Goal: Task Accomplishment & Management: Complete application form

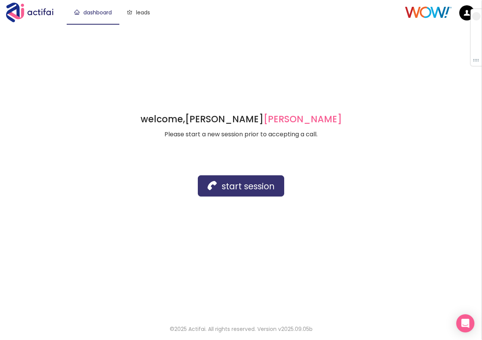
click at [239, 193] on button "start session" at bounding box center [241, 185] width 86 height 21
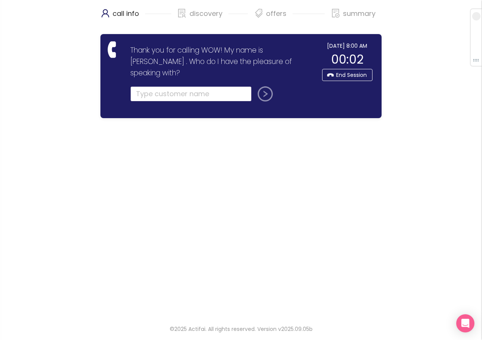
click at [232, 86] on input "text" at bounding box center [190, 93] width 121 height 15
type input "[PERSON_NAME]"
click at [263, 86] on button "submit" at bounding box center [264, 93] width 18 height 15
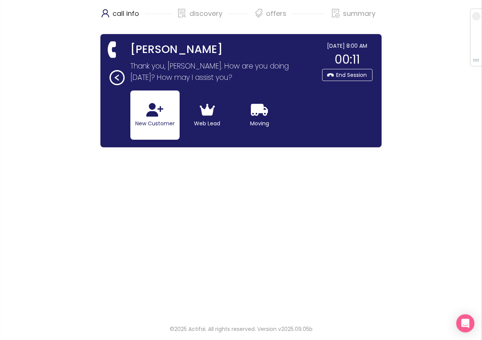
click at [162, 113] on icon "button" at bounding box center [154, 110] width 17 height 14
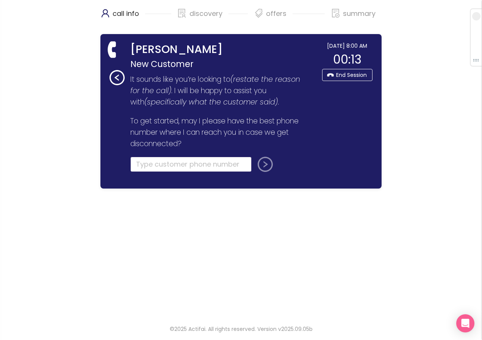
click at [153, 164] on input "tel" at bounding box center [190, 164] width 121 height 15
type input "[PHONE_NUMBER]"
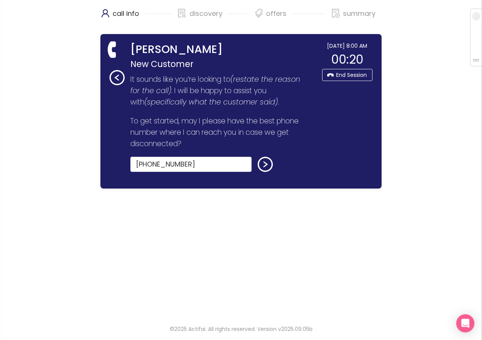
click at [273, 162] on div at bounding box center [283, 169] width 57 height 24
click at [268, 167] on button "submit" at bounding box center [264, 164] width 18 height 15
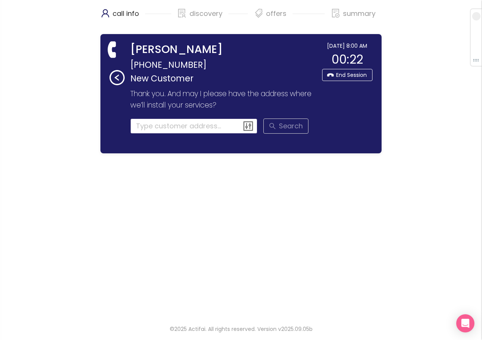
click at [170, 125] on input at bounding box center [193, 126] width 127 height 15
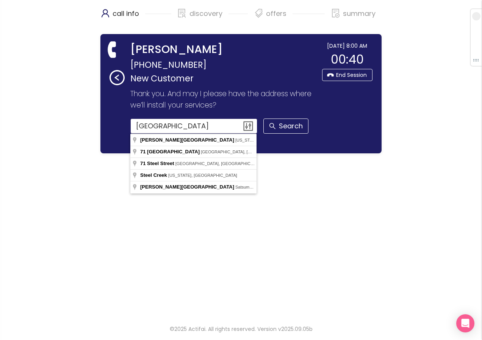
click at [161, 126] on input "[GEOGRAPHIC_DATA]" at bounding box center [193, 126] width 127 height 15
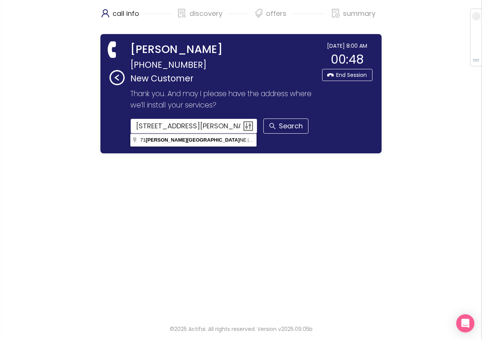
drag, startPoint x: 208, startPoint y: 126, endPoint x: 135, endPoint y: 116, distance: 73.7
click at [135, 116] on form "Thank you. And may I please have the address where we’ll install your services?…" at bounding box center [220, 117] width 181 height 58
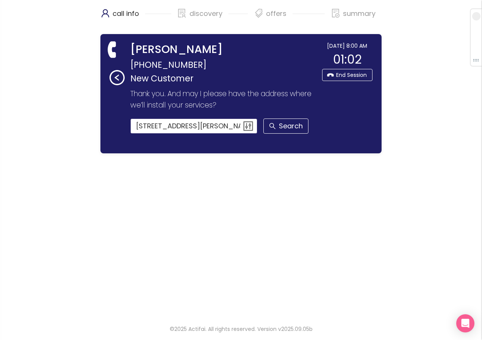
click at [230, 127] on input "[STREET_ADDRESS][PERSON_NAME]" at bounding box center [193, 126] width 127 height 15
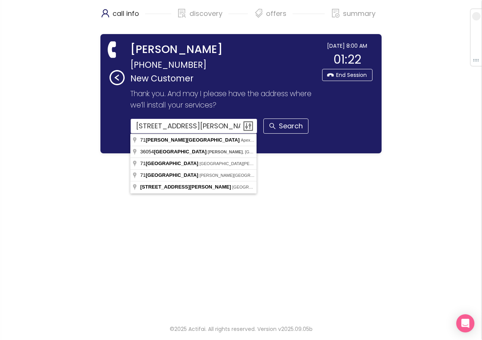
drag, startPoint x: 165, startPoint y: 125, endPoint x: 151, endPoint y: 127, distance: 14.1
click at [151, 127] on input "[STREET_ADDRESS][PERSON_NAME]" at bounding box center [193, 126] width 127 height 15
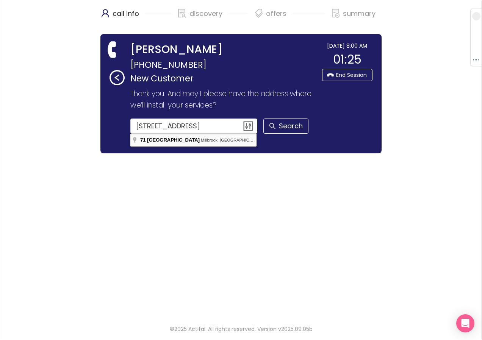
type input "[STREET_ADDRESS]"
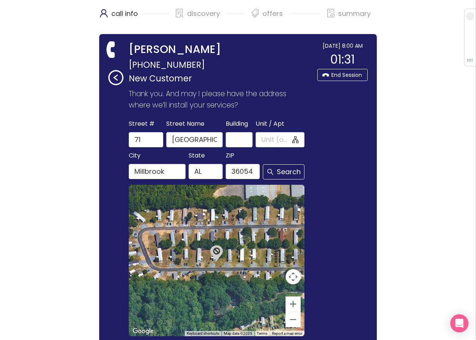
scroll to position [76, 0]
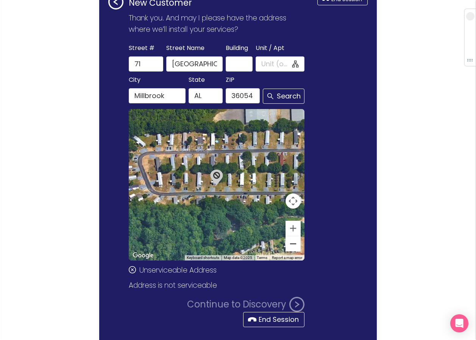
click at [291, 246] on button "Zoom out" at bounding box center [293, 243] width 15 height 15
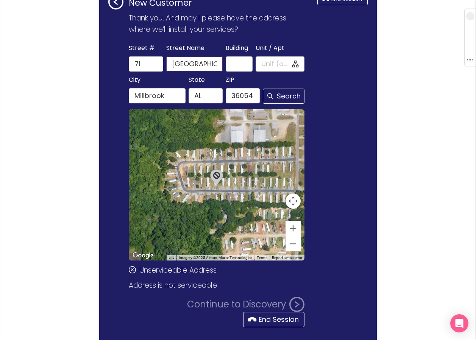
scroll to position [0, 6]
drag, startPoint x: 169, startPoint y: 68, endPoint x: 225, endPoint y: 71, distance: 55.4
click at [225, 71] on div "[GEOGRAPHIC_DATA] Name [GEOGRAPHIC_DATA] Unit / Apt" at bounding box center [216, 57] width 179 height 29
click at [259, 321] on button "End Session" at bounding box center [273, 319] width 61 height 15
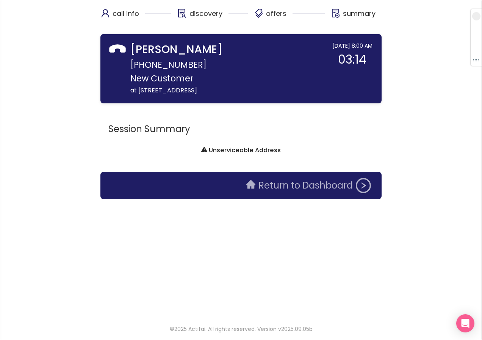
click at [308, 188] on button "Return to Dashboard" at bounding box center [309, 185] width 134 height 15
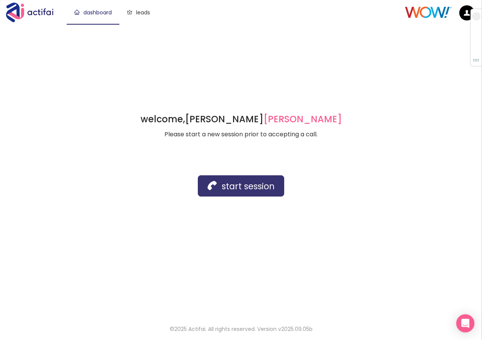
click at [242, 190] on button "start session" at bounding box center [241, 185] width 86 height 21
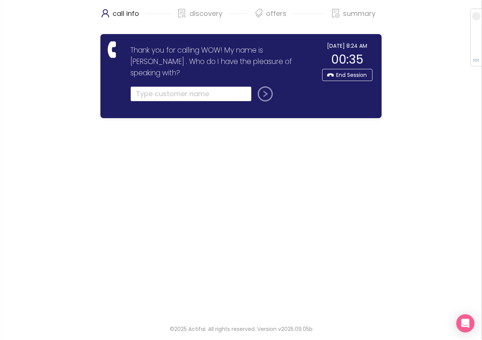
click at [151, 86] on input "text" at bounding box center [190, 93] width 121 height 15
drag, startPoint x: 168, startPoint y: 82, endPoint x: 179, endPoint y: 87, distance: 12.4
click at [168, 86] on input "text" at bounding box center [190, 93] width 121 height 15
type input "[PERSON_NAME]"
click at [255, 86] on button "submit" at bounding box center [264, 93] width 18 height 15
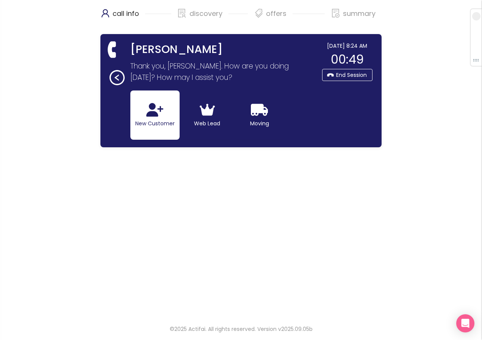
click at [166, 118] on button "New Customer" at bounding box center [154, 115] width 49 height 49
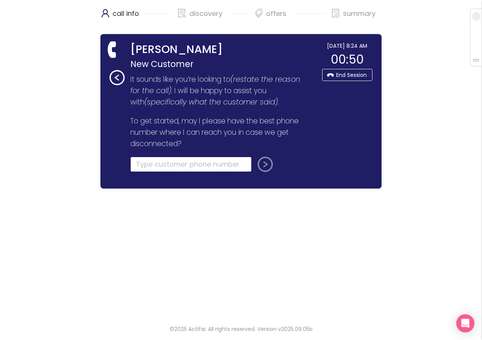
click at [146, 161] on input "tel" at bounding box center [190, 164] width 121 height 15
type input "[PHONE_NUMBER]"
click at [268, 164] on button "submit" at bounding box center [264, 164] width 18 height 15
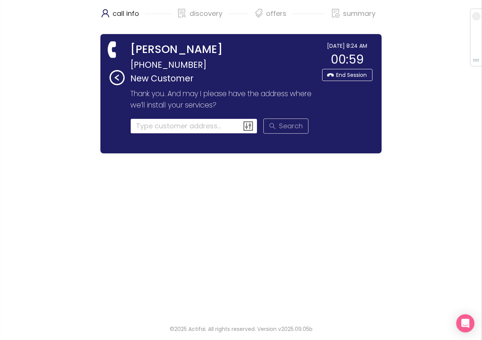
click at [147, 128] on input at bounding box center [193, 126] width 127 height 15
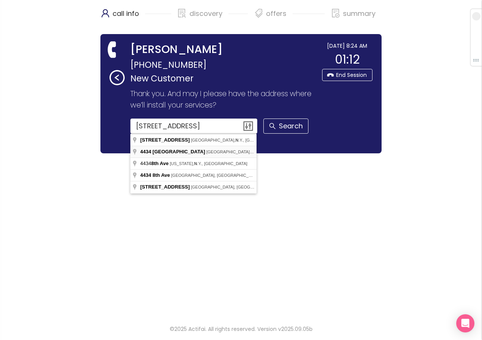
type input "[STREET_ADDRESS]"
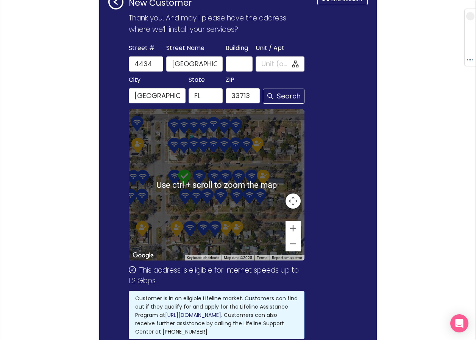
scroll to position [114, 0]
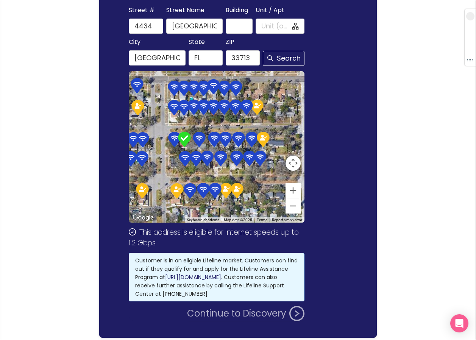
click at [221, 314] on button "Continue to Discovery" at bounding box center [245, 313] width 117 height 15
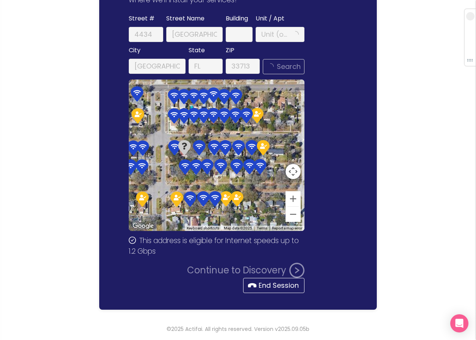
scroll to position [0, 0]
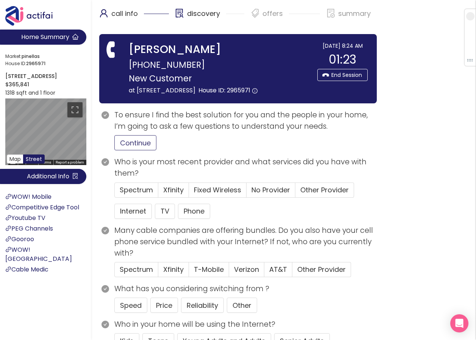
click at [138, 150] on button "Continue" at bounding box center [135, 142] width 42 height 15
drag, startPoint x: 137, startPoint y: 204, endPoint x: 144, endPoint y: 214, distance: 12.5
click at [137, 195] on span "Spectrum" at bounding box center [136, 189] width 33 height 9
click at [115, 192] on input "Spectrum" at bounding box center [115, 192] width 0 height 0
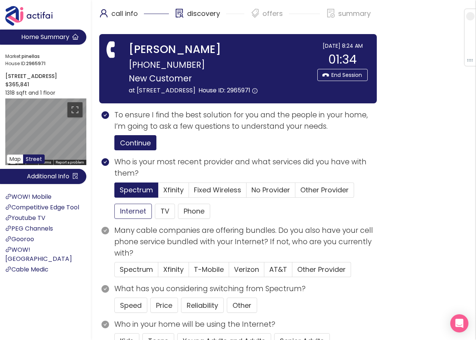
click at [130, 219] on button "Internet" at bounding box center [133, 211] width 38 height 15
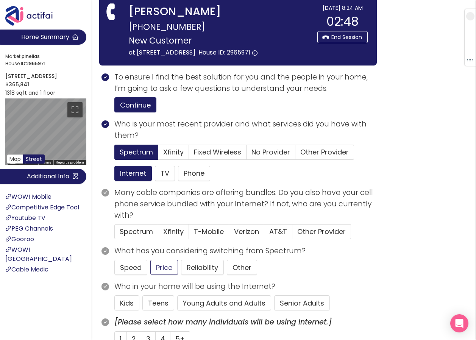
click at [162, 275] on button "Price" at bounding box center [164, 267] width 28 height 15
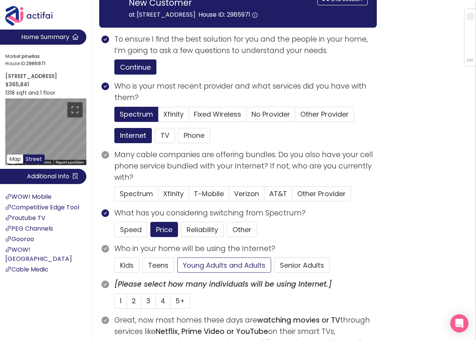
click at [218, 273] on button "Young Adults and Adults" at bounding box center [224, 265] width 94 height 15
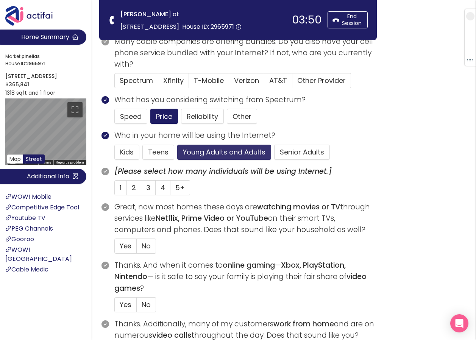
scroll to position [227, 0]
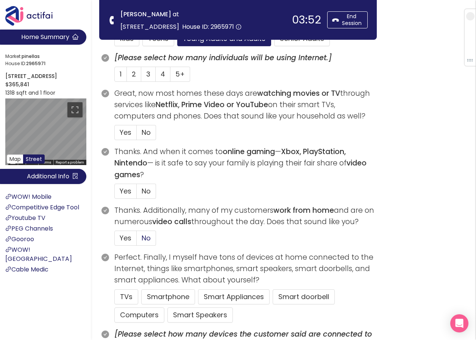
click at [145, 236] on span "No" at bounding box center [146, 237] width 9 height 9
click at [137, 241] on input "No" at bounding box center [137, 241] width 0 height 0
click at [126, 295] on button "TVs" at bounding box center [126, 296] width 24 height 15
click at [147, 73] on span "3" at bounding box center [148, 73] width 4 height 9
click at [141, 77] on input "3" at bounding box center [141, 77] width 0 height 0
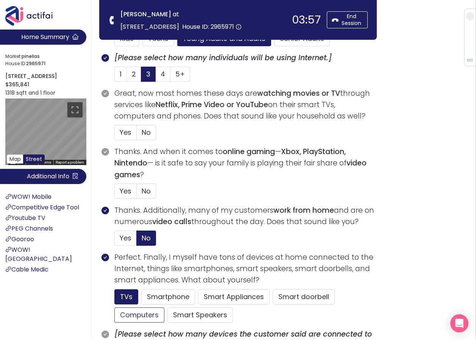
click at [134, 317] on button "Computers" at bounding box center [139, 315] width 50 height 15
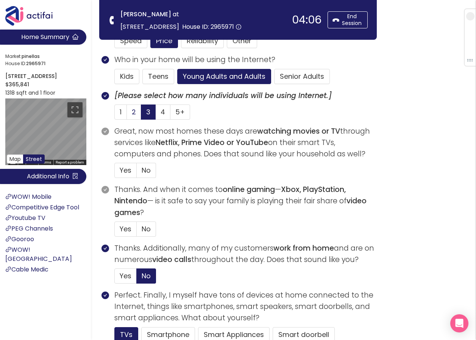
click at [134, 111] on span "2" at bounding box center [134, 111] width 4 height 9
click at [127, 114] on input "2" at bounding box center [127, 114] width 0 height 0
drag, startPoint x: 119, startPoint y: 170, endPoint x: 164, endPoint y: 178, distance: 45.5
click at [119, 170] on label "Yes" at bounding box center [125, 170] width 22 height 15
click at [115, 173] on input "Yes" at bounding box center [115, 173] width 0 height 0
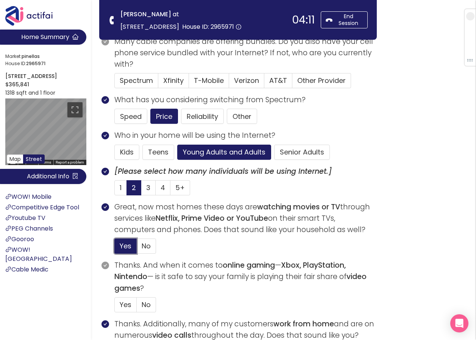
scroll to position [76, 0]
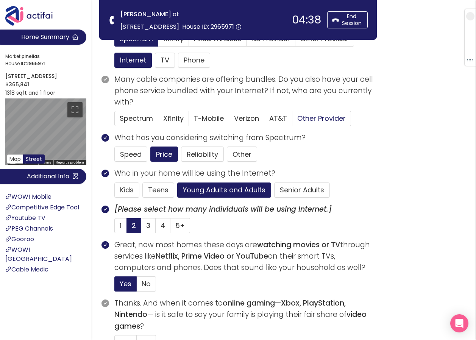
click at [310, 120] on span "Other Provider" at bounding box center [321, 118] width 48 height 9
click at [292, 121] on input "Other Provider" at bounding box center [292, 121] width 0 height 0
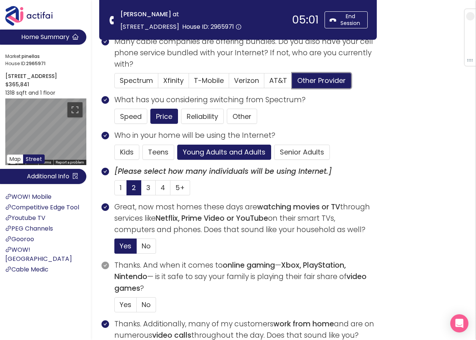
scroll to position [152, 0]
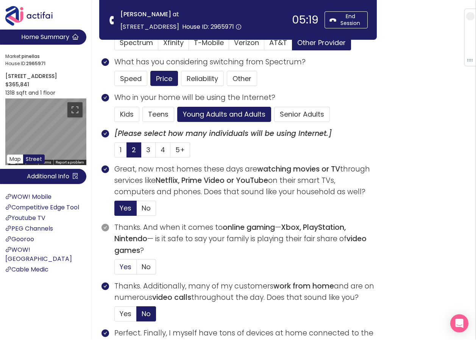
click at [124, 269] on span "Yes" at bounding box center [126, 266] width 12 height 9
click at [115, 269] on input "Yes" at bounding box center [115, 269] width 0 height 0
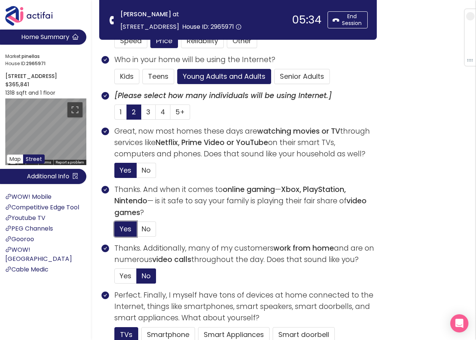
scroll to position [227, 0]
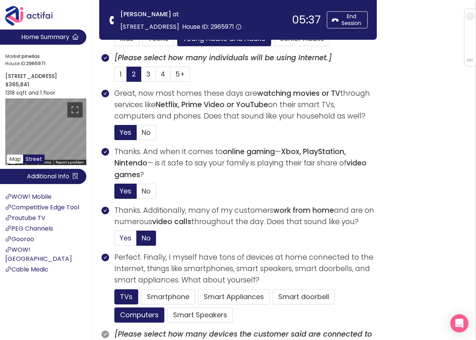
click at [128, 238] on span "Yes" at bounding box center [126, 237] width 12 height 9
click at [115, 241] on input "Yes" at bounding box center [115, 241] width 0 height 0
click at [223, 292] on button "Smart Appliances" at bounding box center [234, 296] width 72 height 15
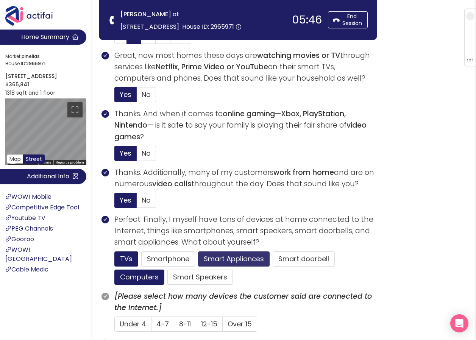
scroll to position [303, 0]
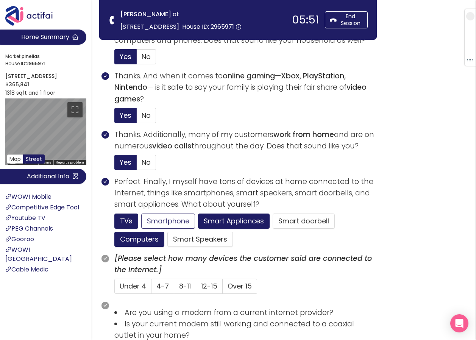
click at [159, 218] on button "Smartphone" at bounding box center [168, 221] width 54 height 15
click at [294, 218] on button "Smart doorbell" at bounding box center [304, 221] width 62 height 15
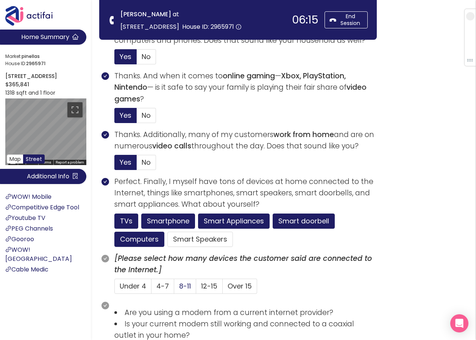
click at [184, 288] on span "8-11" at bounding box center [185, 285] width 12 height 9
click at [174, 289] on input "8-11" at bounding box center [174, 289] width 0 height 0
click at [188, 239] on button "Smart Speakers" at bounding box center [200, 239] width 66 height 15
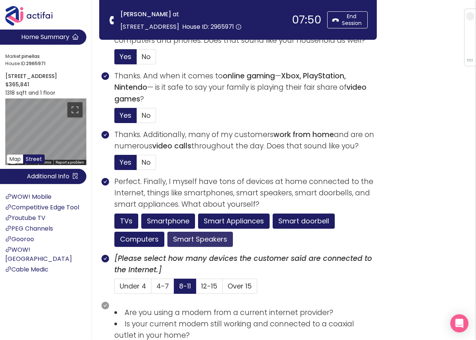
scroll to position [379, 0]
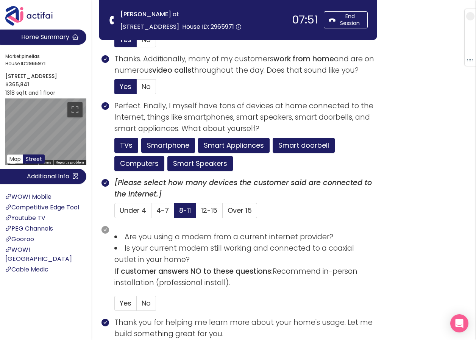
drag, startPoint x: 148, startPoint y: 302, endPoint x: 158, endPoint y: 302, distance: 10.6
click at [148, 302] on span "No" at bounding box center [146, 303] width 9 height 9
click at [137, 306] on input "No" at bounding box center [137, 306] width 0 height 0
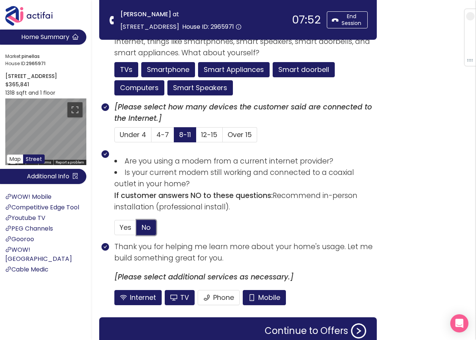
scroll to position [489, 0]
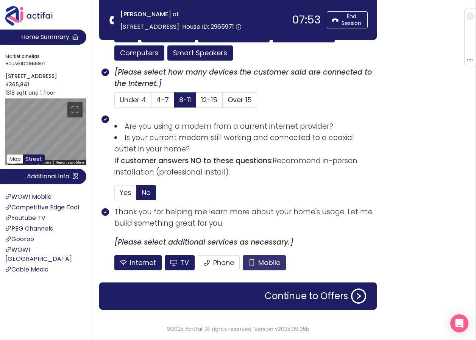
click at [271, 266] on button "Mobile" at bounding box center [264, 262] width 43 height 15
click at [128, 195] on span "Yes" at bounding box center [126, 192] width 12 height 9
click at [115, 195] on input "Yes" at bounding box center [115, 195] width 0 height 0
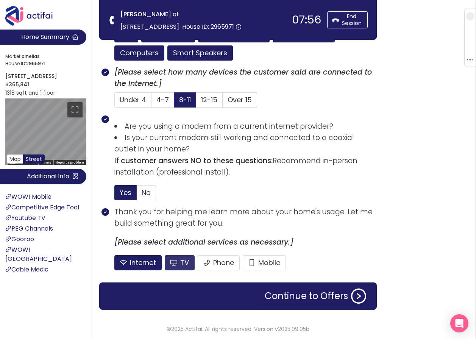
click at [183, 266] on button "TV" at bounding box center [180, 262] width 30 height 15
click at [279, 298] on button "Continue to Offers" at bounding box center [315, 296] width 111 height 15
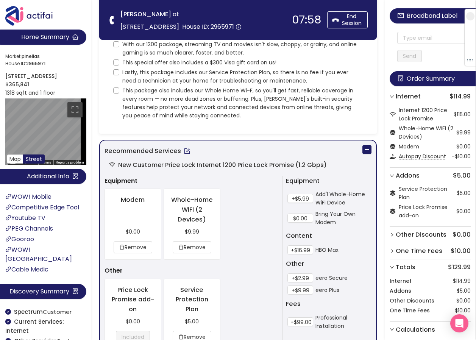
scroll to position [0, 0]
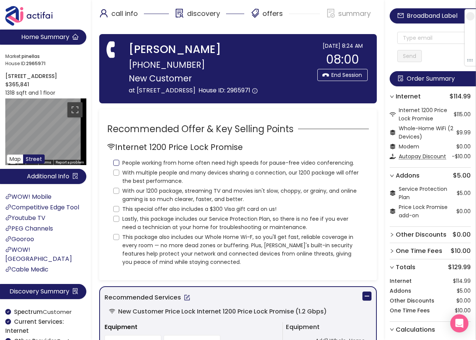
click at [115, 166] on input "People working from home often need high speeds for pause-free video conferenci…" at bounding box center [116, 163] width 6 height 6
checkbox input "true"
click at [116, 176] on input "With multiple people and many devices sharing a connection, our 1200 package wi…" at bounding box center [116, 173] width 6 height 6
checkbox input "true"
click at [115, 194] on input "With our 1200 package, streaming TV and movies isn't slow, choppy, or grainy, a…" at bounding box center [116, 191] width 6 height 6
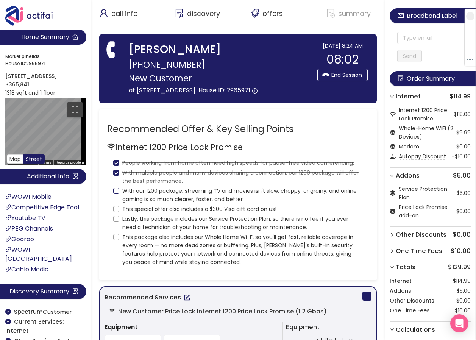
checkbox input "true"
click at [116, 212] on input "This special offer also includes a $300 Visa gift card on us!" at bounding box center [116, 209] width 6 height 6
checkbox input "true"
click at [118, 231] on label "Lastly, this package includes our Service Protection Plan, so there is no fee i…" at bounding box center [238, 222] width 250 height 18
click at [118, 222] on input "Lastly, this package includes our Service Protection Plan, so there is no fee i…" at bounding box center [116, 219] width 6 height 6
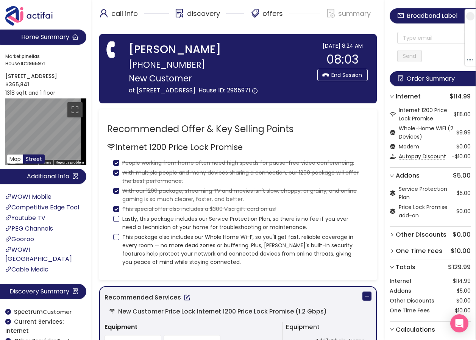
checkbox input "true"
click at [116, 240] on input "This package also includes our Whole Home Wi-F, so you'll get fast, reliable co…" at bounding box center [116, 237] width 6 height 6
checkbox input "true"
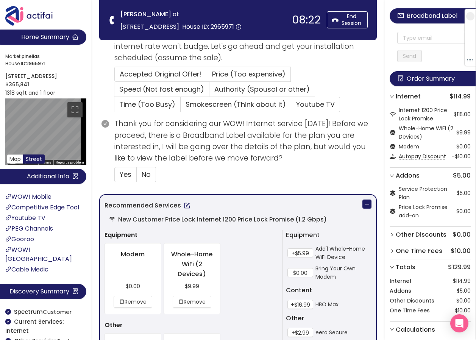
scroll to position [265, 0]
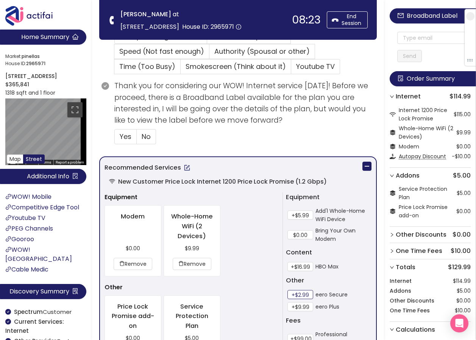
click at [301, 295] on button "+$2.99" at bounding box center [301, 294] width 26 height 9
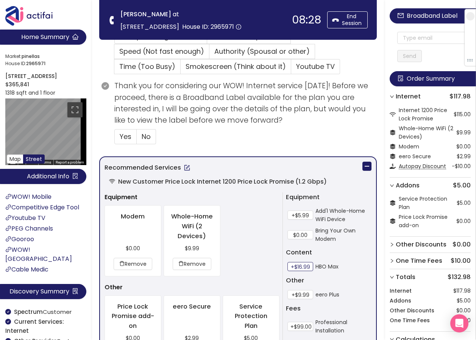
scroll to position [152, 0]
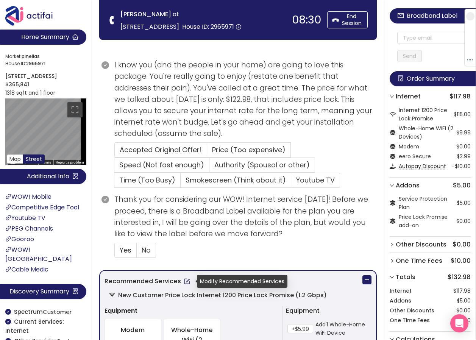
click at [186, 282] on button "button" at bounding box center [187, 281] width 12 height 12
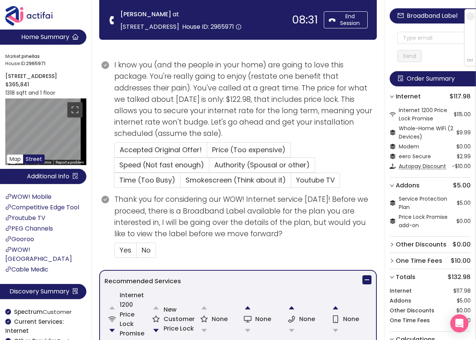
scroll to position [227, 0]
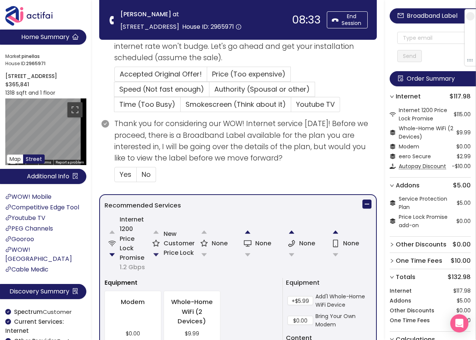
click at [153, 253] on button "button" at bounding box center [156, 254] width 15 height 15
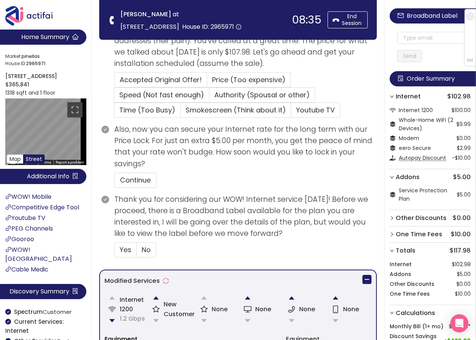
scroll to position [275, 0]
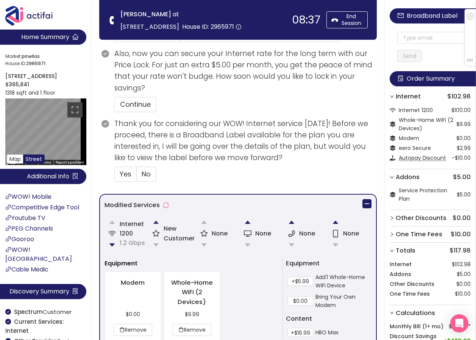
click at [156, 220] on button "button" at bounding box center [156, 222] width 15 height 15
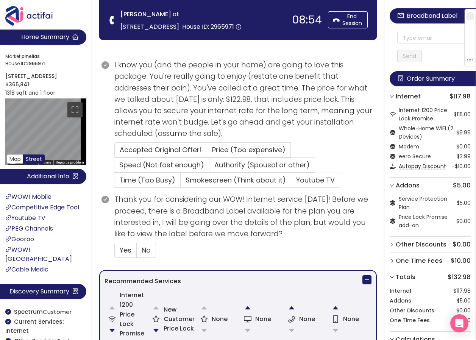
scroll to position [227, 0]
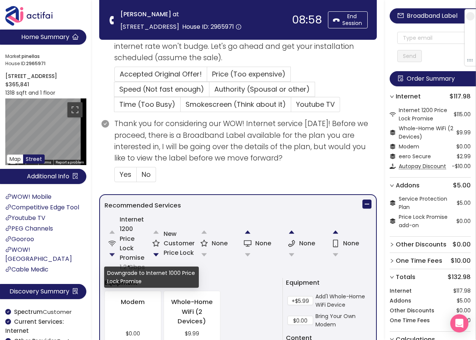
click at [112, 256] on button "button" at bounding box center [112, 254] width 15 height 15
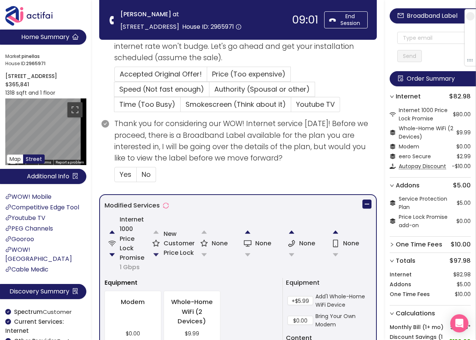
click at [152, 255] on button "button" at bounding box center [156, 254] width 15 height 15
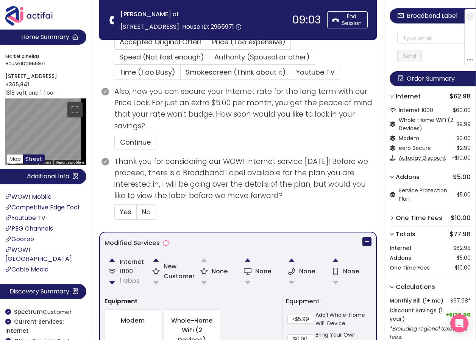
scroll to position [275, 0]
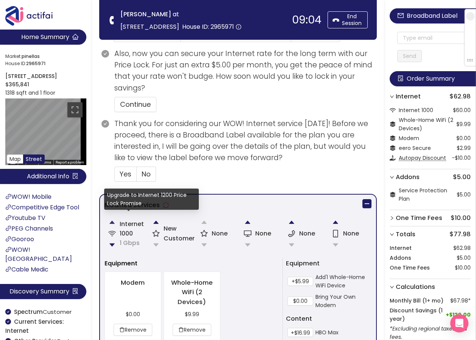
click at [111, 224] on button "button" at bounding box center [112, 222] width 15 height 15
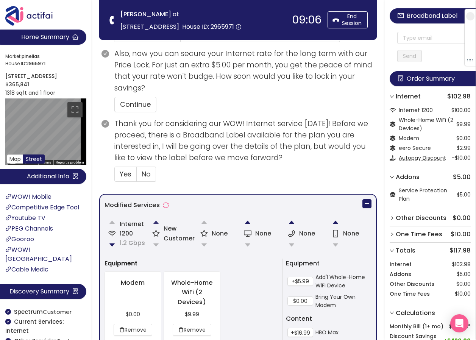
click at [157, 222] on button "button" at bounding box center [156, 222] width 15 height 15
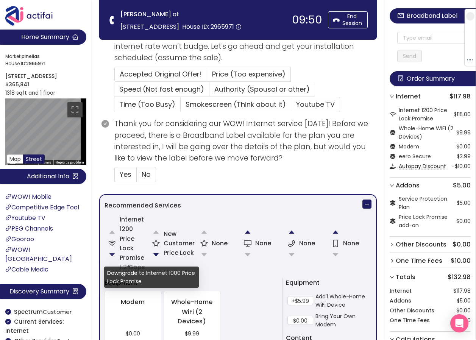
click at [111, 251] on button "button" at bounding box center [112, 254] width 15 height 15
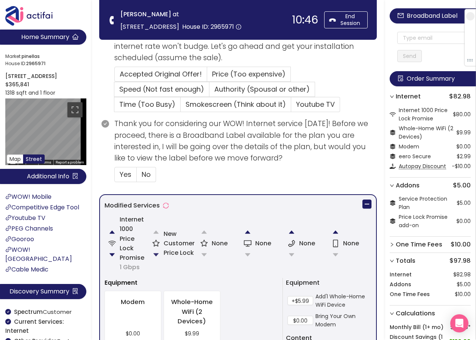
click at [154, 251] on button "button" at bounding box center [156, 254] width 15 height 15
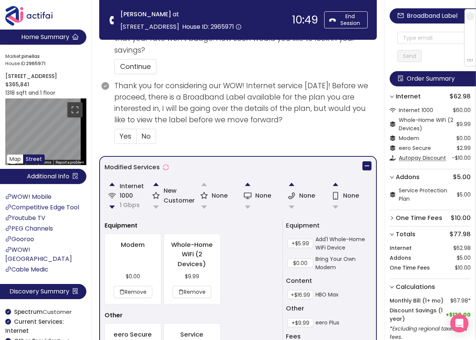
scroll to position [275, 0]
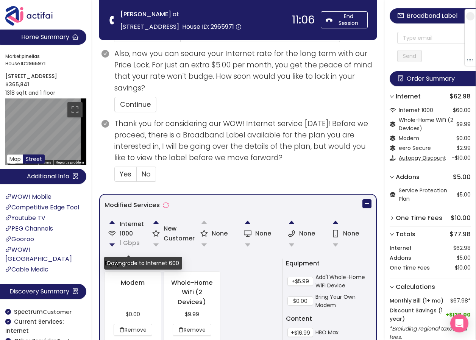
click at [109, 246] on button "button" at bounding box center [112, 245] width 15 height 15
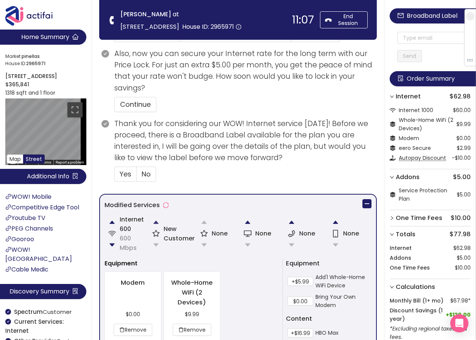
click at [155, 223] on button "button" at bounding box center [156, 222] width 15 height 15
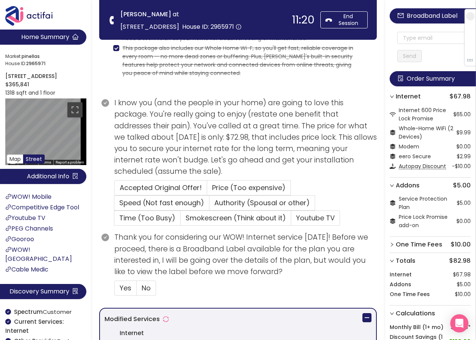
scroll to position [189, 0]
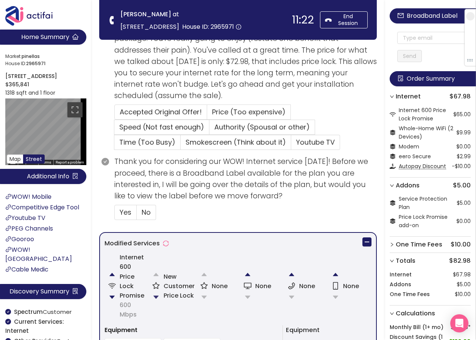
click at [154, 297] on button "button" at bounding box center [156, 297] width 15 height 15
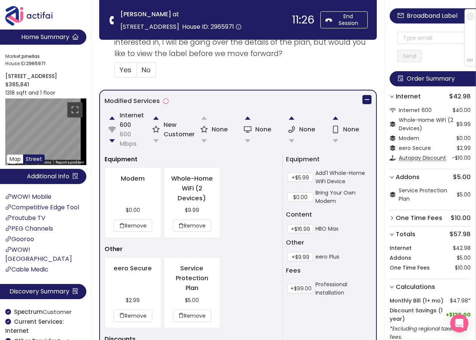
scroll to position [265, 0]
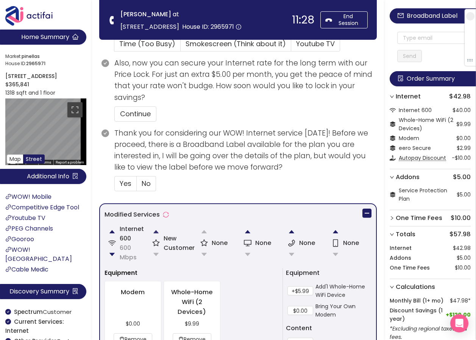
click at [155, 231] on button "button" at bounding box center [156, 231] width 15 height 15
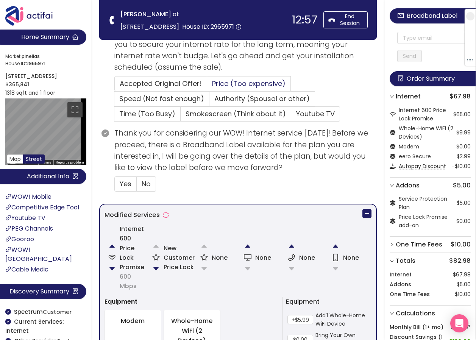
click at [224, 81] on span "Price (Too expensive)" at bounding box center [248, 83] width 73 height 9
click at [207, 86] on input "Price (Too expensive)" at bounding box center [207, 86] width 0 height 0
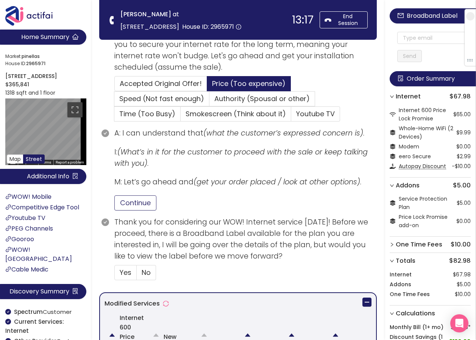
click at [132, 201] on button "Continue" at bounding box center [135, 202] width 42 height 15
click at [142, 269] on span "No" at bounding box center [146, 272] width 9 height 9
click at [137, 275] on input "No" at bounding box center [137, 275] width 0 height 0
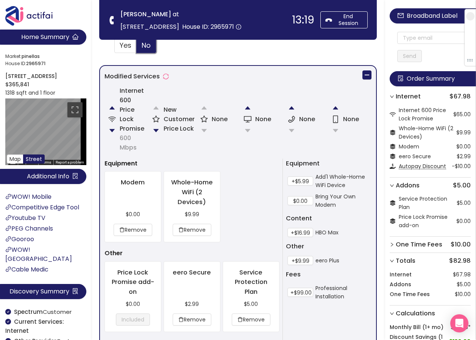
scroll to position [686, 0]
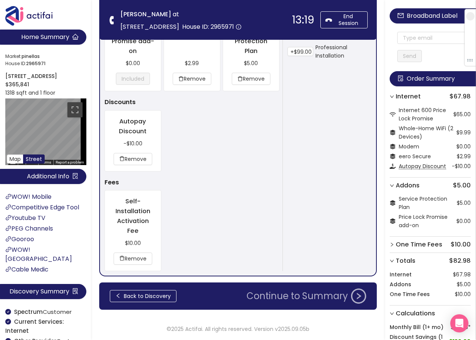
click at [301, 297] on button "Continue to Summary" at bounding box center [306, 296] width 129 height 15
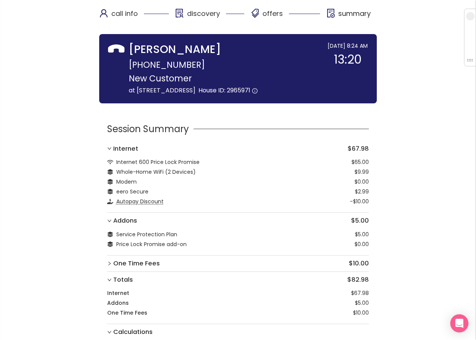
scroll to position [70, 0]
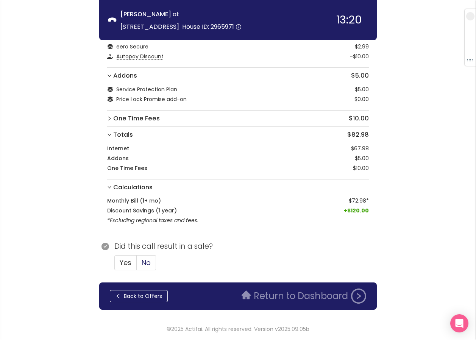
click at [141, 263] on label "No" at bounding box center [146, 262] width 19 height 15
click at [137, 265] on input "No" at bounding box center [137, 265] width 0 height 0
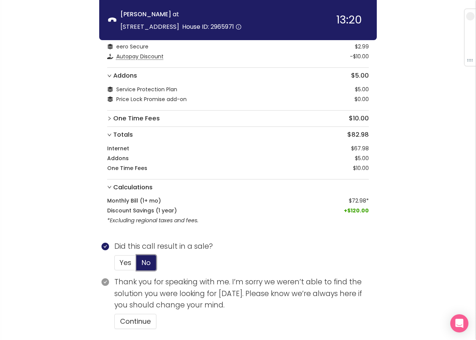
scroll to position [128, 0]
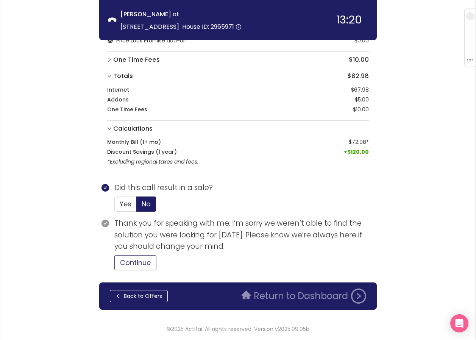
drag, startPoint x: 134, startPoint y: 264, endPoint x: 139, endPoint y: 263, distance: 5.0
click at [135, 263] on button "Continue" at bounding box center [135, 262] width 42 height 15
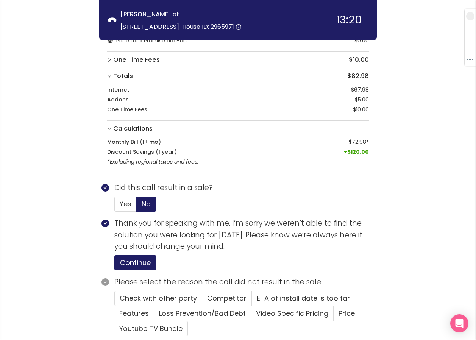
scroll to position [194, 0]
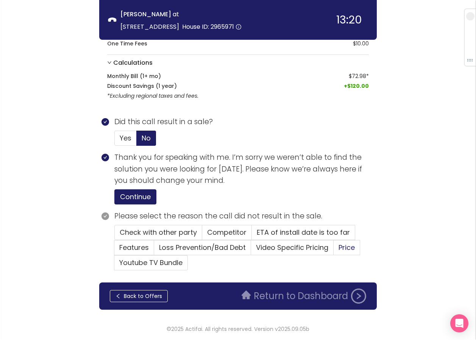
click at [341, 247] on span "Price" at bounding box center [347, 247] width 16 height 9
click at [334, 250] on input "Price" at bounding box center [334, 250] width 0 height 0
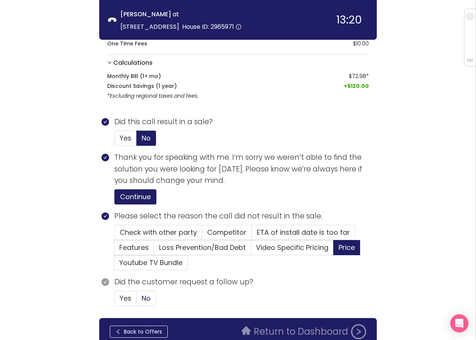
click at [149, 298] on span "No" at bounding box center [146, 298] width 9 height 9
click at [137, 301] on input "No" at bounding box center [137, 301] width 0 height 0
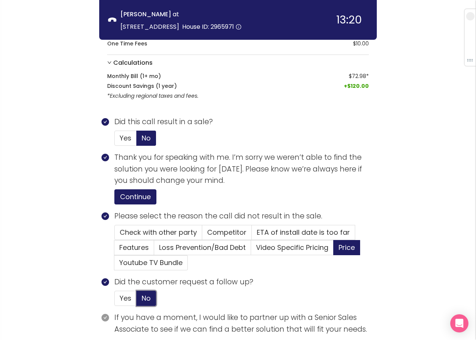
scroll to position [300, 0]
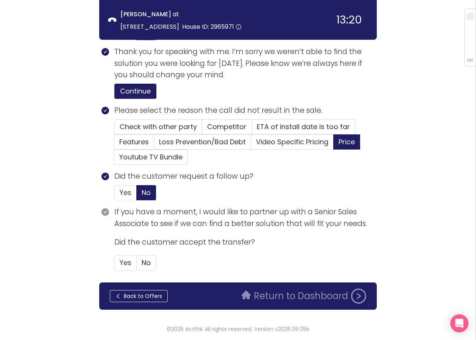
click at [146, 265] on span "No" at bounding box center [146, 262] width 9 height 9
click at [137, 265] on input "No" at bounding box center [137, 265] width 0 height 0
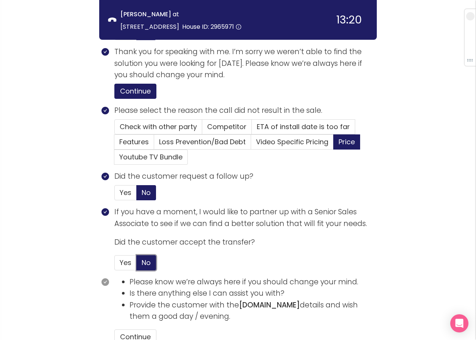
scroll to position [374, 0]
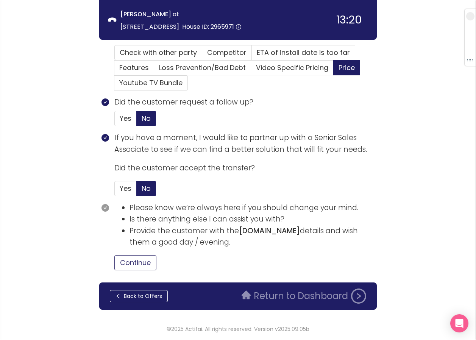
click at [147, 266] on button "Continue" at bounding box center [135, 262] width 42 height 15
click at [269, 299] on button "Return to Dashboard" at bounding box center [304, 296] width 134 height 15
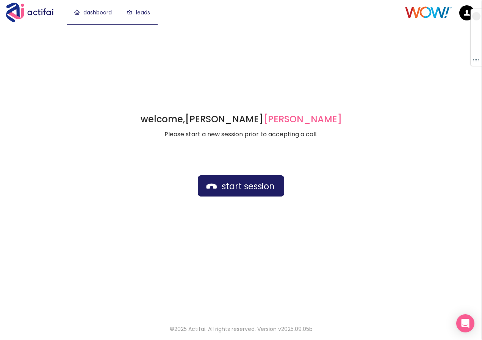
click at [145, 11] on link "leads" at bounding box center [138, 13] width 23 height 8
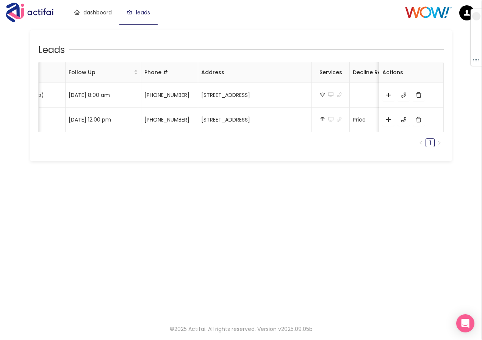
scroll to position [0, 188]
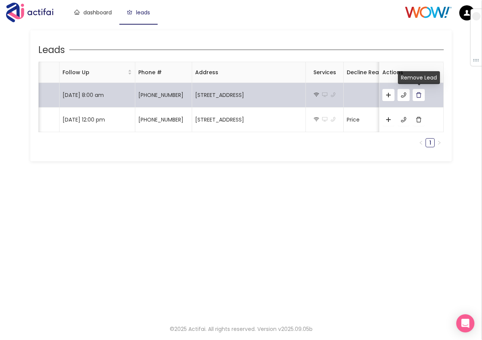
click at [418, 95] on button "button" at bounding box center [419, 95] width 12 height 12
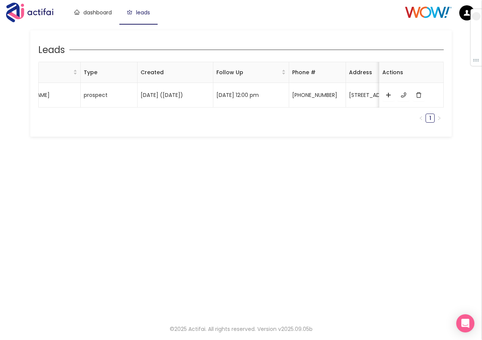
scroll to position [0, 0]
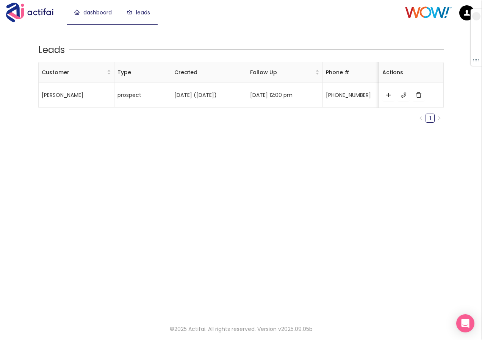
click at [99, 14] on link "dashboard" at bounding box center [93, 13] width 38 height 8
